Goal: Information Seeking & Learning: Learn about a topic

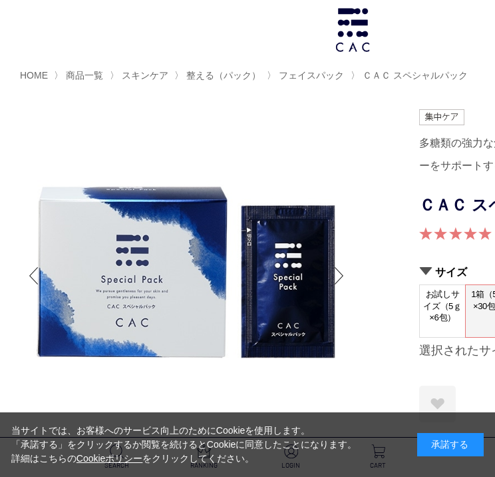
click at [429, 451] on div "承諾する" at bounding box center [450, 444] width 67 height 23
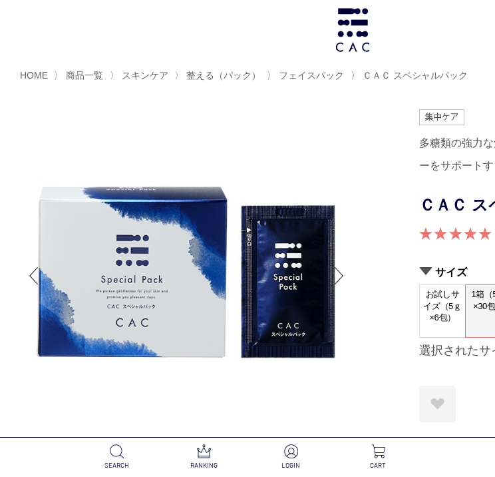
click at [448, 45] on h1 at bounding box center [353, 30] width 706 height 60
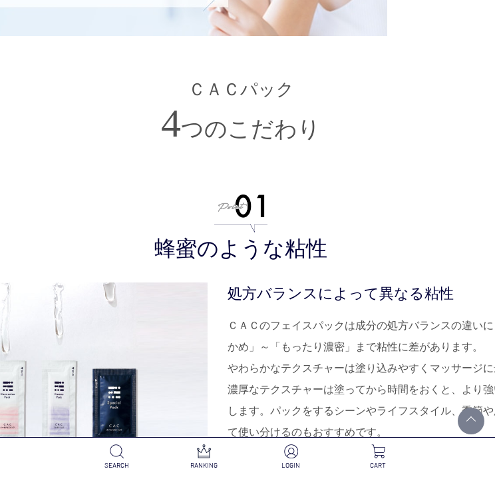
scroll to position [3262, 112]
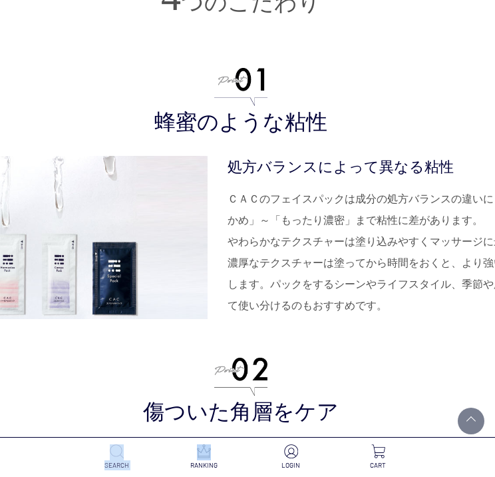
drag, startPoint x: 165, startPoint y: 471, endPoint x: 120, endPoint y: 459, distance: 47.0
click at [120, 459] on ul "SEARCH RANKING LOGIN CART" at bounding box center [247, 457] width 495 height 40
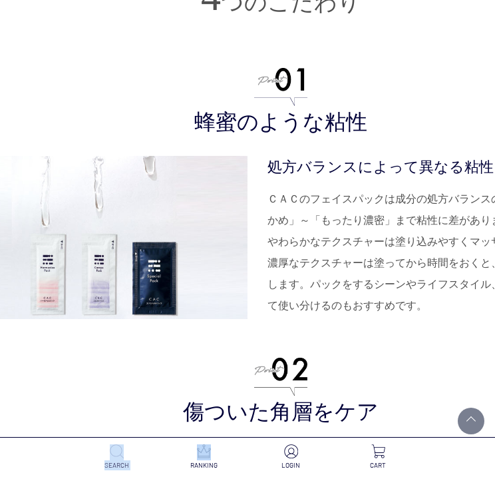
scroll to position [3262, 0]
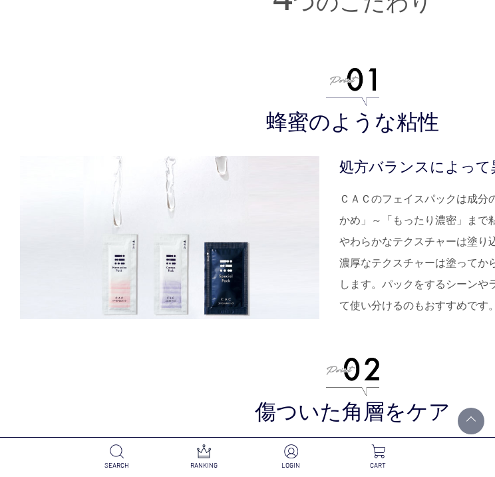
click at [132, 380] on h3 "傷ついた角層をケア" at bounding box center [353, 392] width 666 height 69
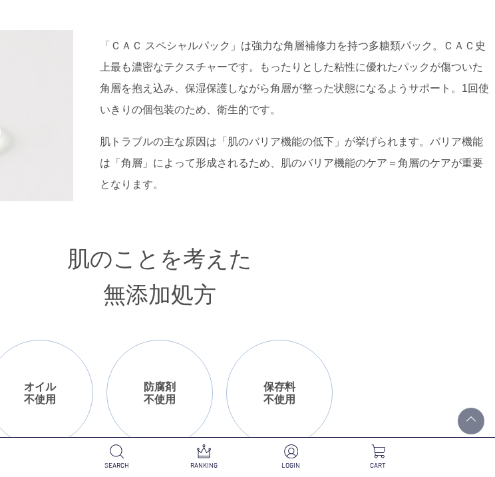
scroll to position [1465, 193]
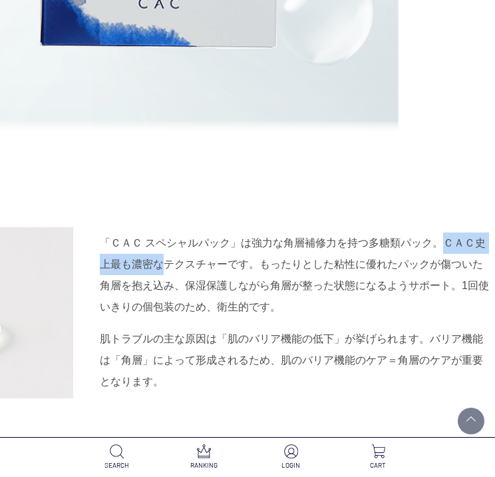
drag, startPoint x: 442, startPoint y: 239, endPoint x: 243, endPoint y: 39, distance: 282.0
click at [165, 268] on div "「ＣＡＣ スペシャルパック」は強力な角層補修力を持つ多糖類パック。ＣＡＣ史上最も濃密なテクスチャーです。もったりとした粘性に優れたパックが傷ついた角層を抱え込…" at bounding box center [296, 274] width 393 height 85
copy div "ＣＡＣ史上最も濃密な"
click at [378, 331] on div "肌トラブルの主な原因は「肌のバリア機能の低下」が挙げられます。バリア機能は「角層」によって形成されるため、肌のバリア機能のケア＝角層のケアが重要となります。" at bounding box center [296, 360] width 393 height 64
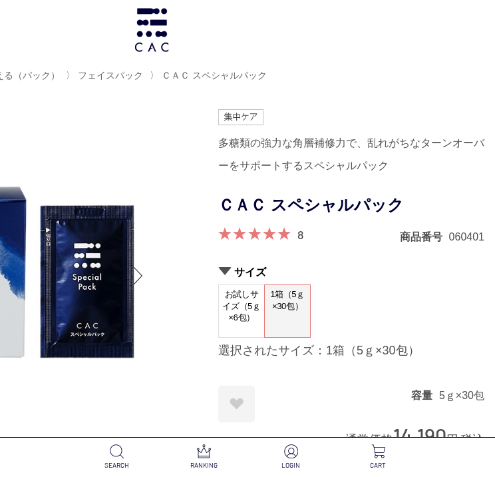
scroll to position [0, 210]
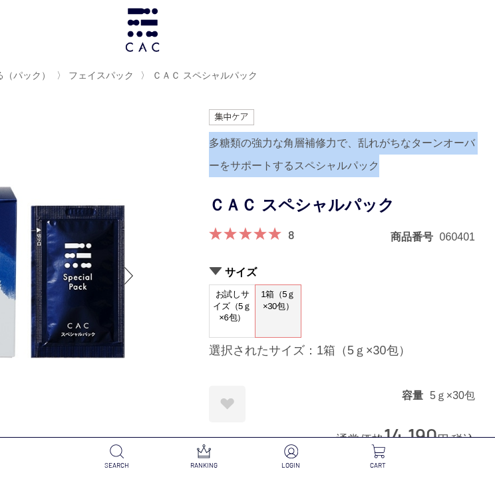
drag, startPoint x: 216, startPoint y: 138, endPoint x: 266, endPoint y: 1, distance: 146.4
click at [382, 163] on div "多糖類の強力な角層補修力で、乱れがちなターンオーバーをサポートするスペシャルパック" at bounding box center [342, 154] width 266 height 45
copy div "多糖類の強力な角層補修力で、乱れがちなターンオーバーをサポートするスペシャルパック"
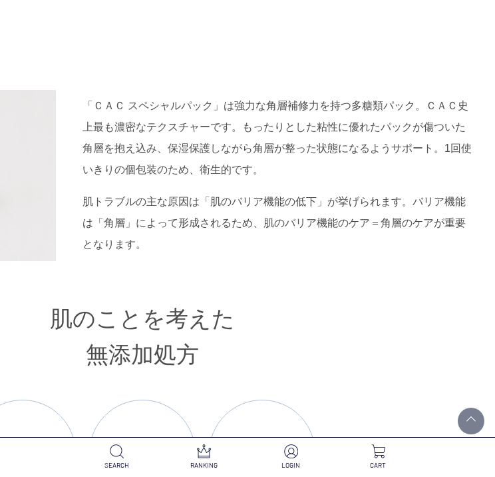
scroll to position [1598, 210]
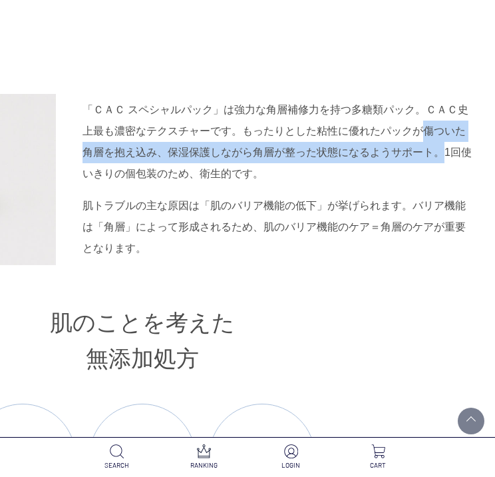
drag, startPoint x: 423, startPoint y: 130, endPoint x: 440, endPoint y: 154, distance: 29.2
click at [440, 154] on div "「ＣＡＣ スペシャルパック」は強力な角層補修力を持つ多糖類パック。ＣＡＣ史上最も濃密なテクスチャーです。もったりとした粘性に優れたパックが傷ついた角層を抱え込…" at bounding box center [279, 141] width 393 height 85
copy div "傷ついた角層を抱え込み、保湿保護しながら角層が整った状態になるようサポート。"
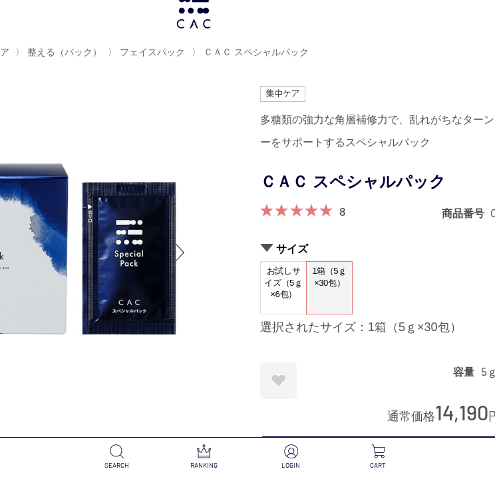
scroll to position [0, 159]
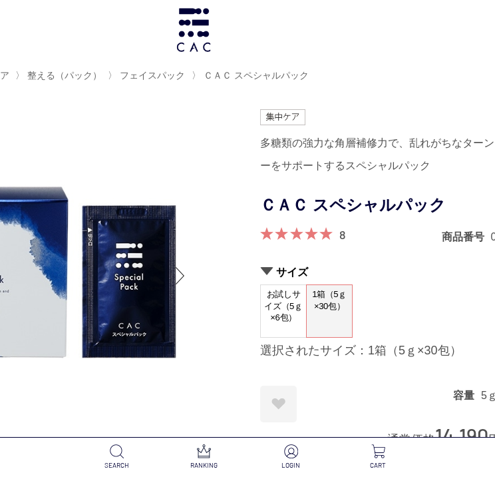
click at [307, 21] on h1 at bounding box center [194, 30] width 706 height 60
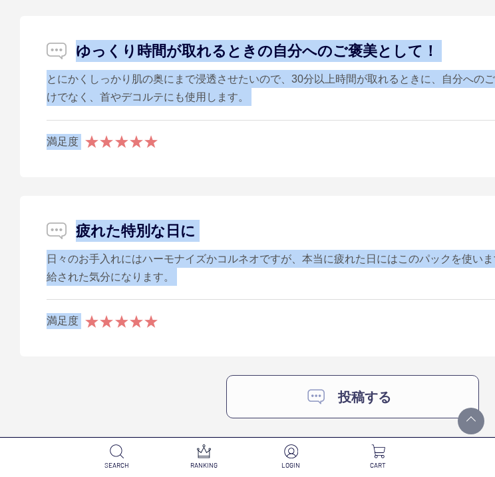
scroll to position [8123, 0]
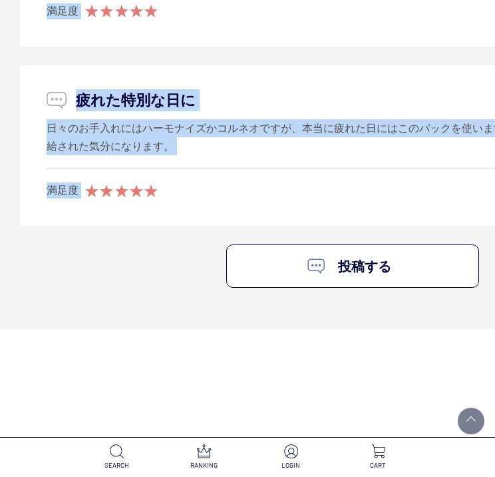
drag, startPoint x: 39, startPoint y: 45, endPoint x: 360, endPoint y: 191, distance: 352.2
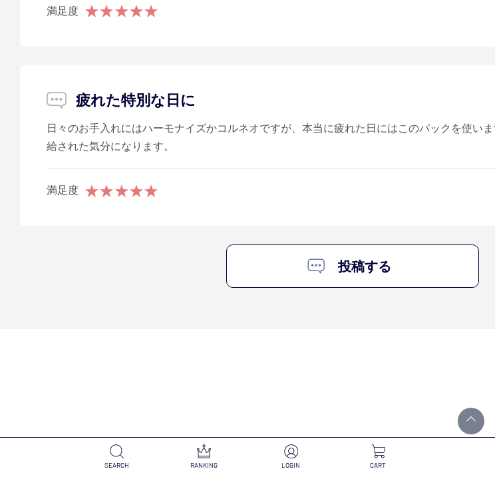
click at [359, 191] on div "満足度" at bounding box center [353, 190] width 613 height 16
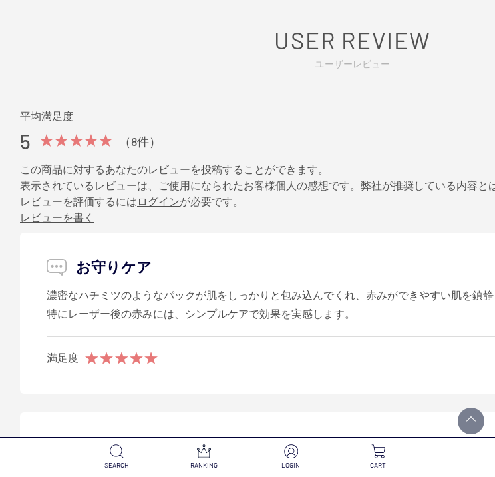
scroll to position [6525, 0]
